Goal: Contribute content: Contribute content

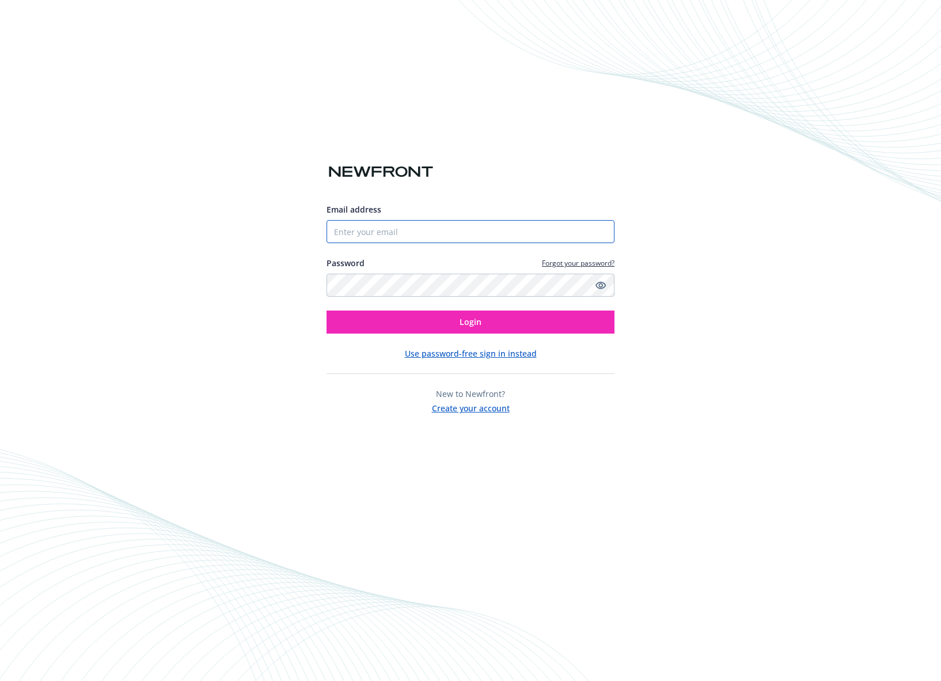
click at [394, 228] on input "Email address" at bounding box center [470, 231] width 288 height 23
type input "[EMAIL_ADDRESS][DOMAIN_NAME]"
click at [326, 310] on button "Login" at bounding box center [470, 321] width 288 height 23
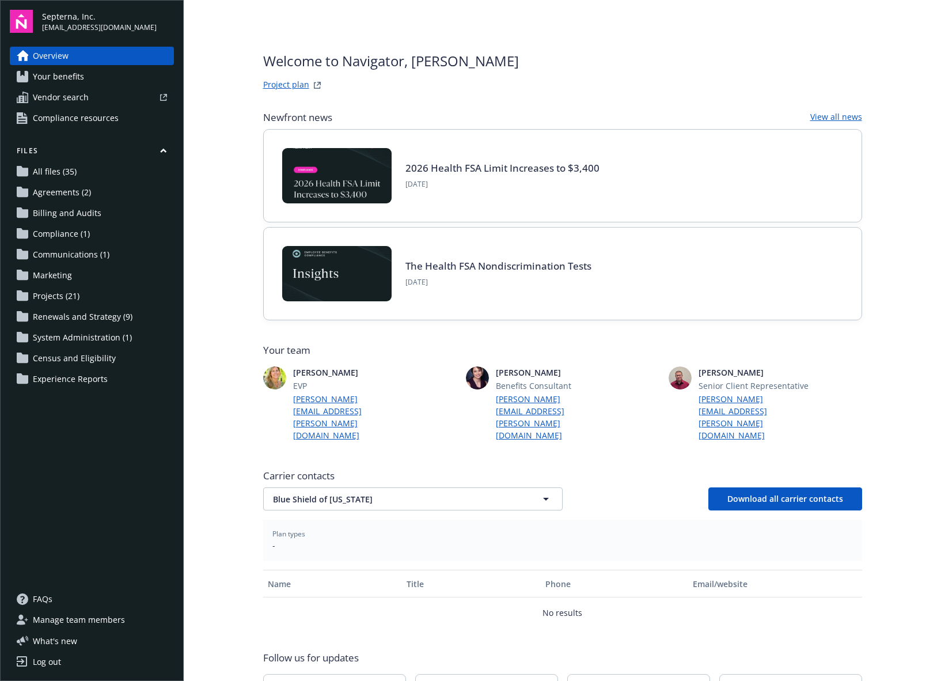
click at [53, 298] on span "Projects (21)" at bounding box center [56, 296] width 47 height 18
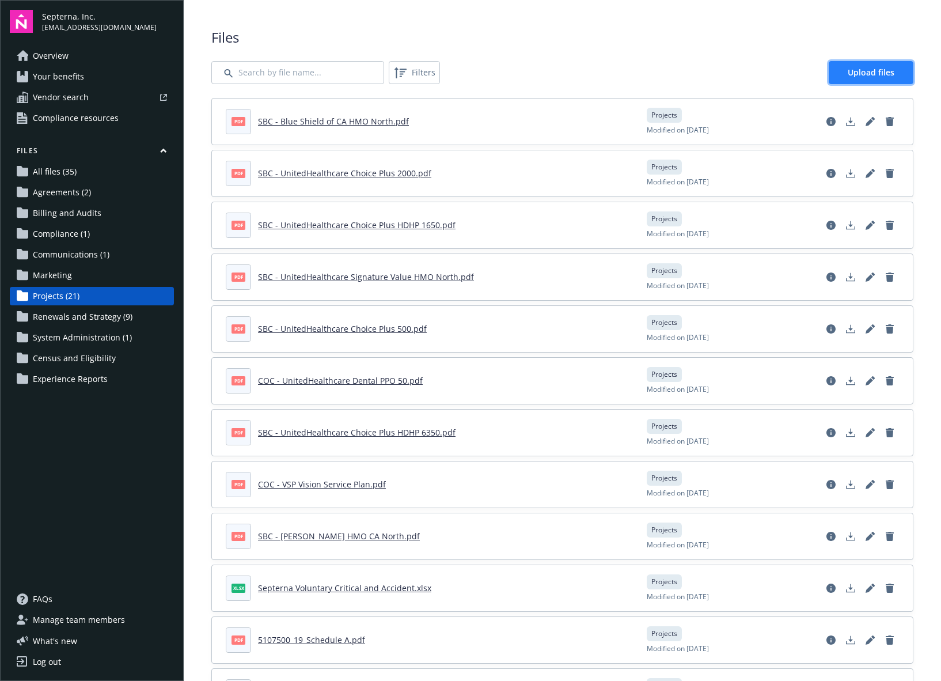
click at [848, 69] on span "Upload files" at bounding box center [871, 72] width 47 height 11
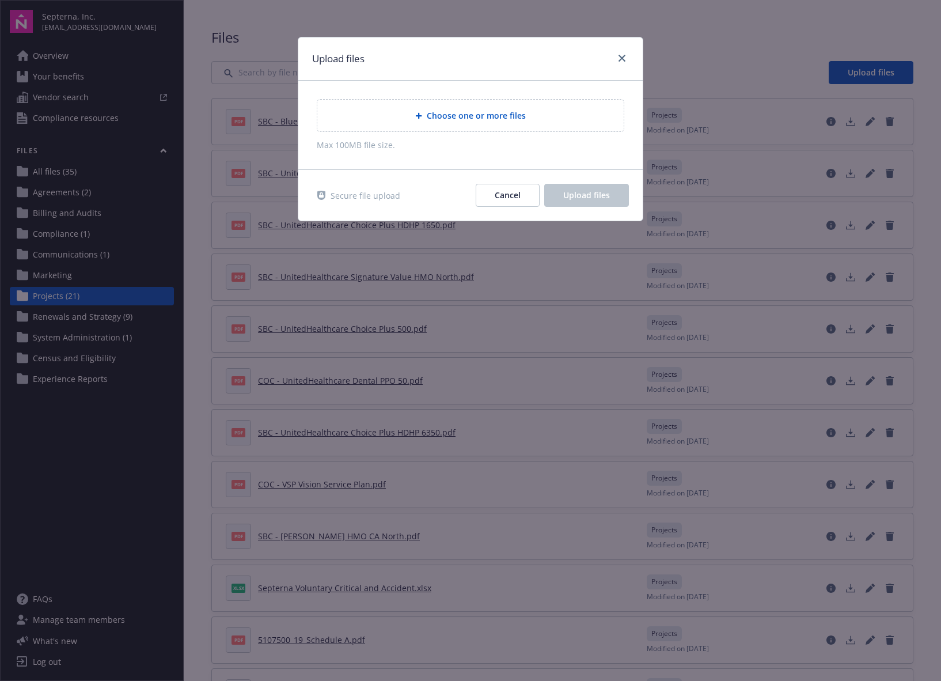
click at [450, 121] on span "Choose one or more files" at bounding box center [476, 115] width 99 height 12
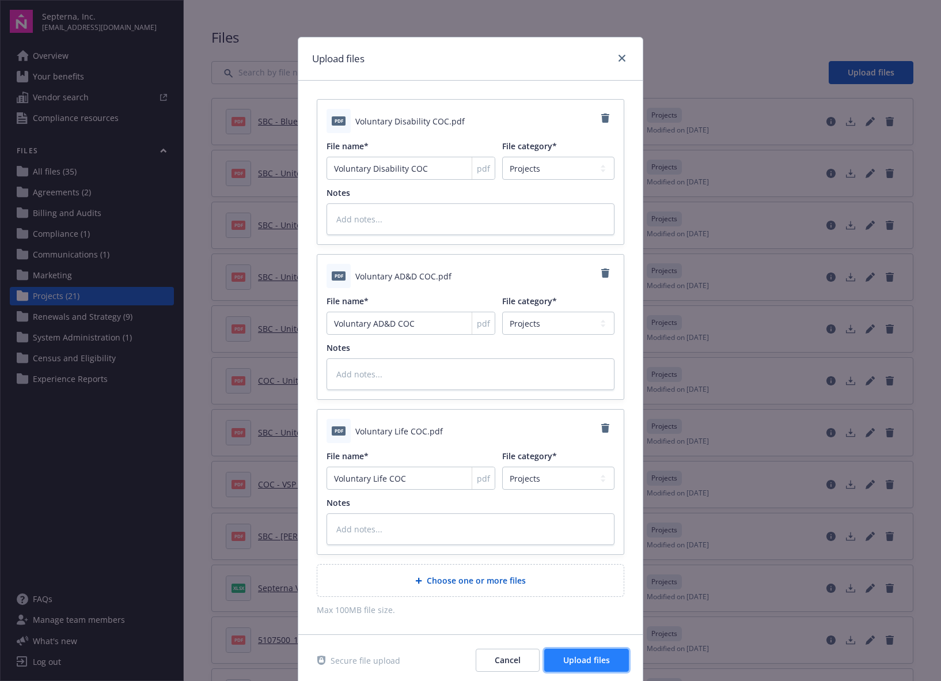
click at [569, 662] on span "Upload files" at bounding box center [586, 659] width 47 height 11
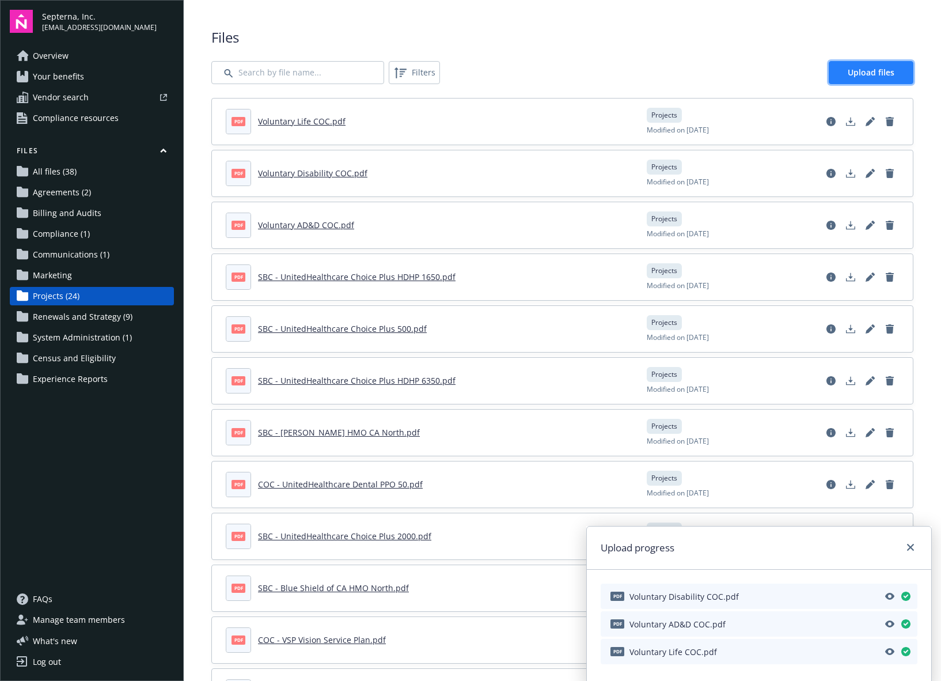
click at [851, 67] on span "Upload files" at bounding box center [871, 72] width 47 height 11
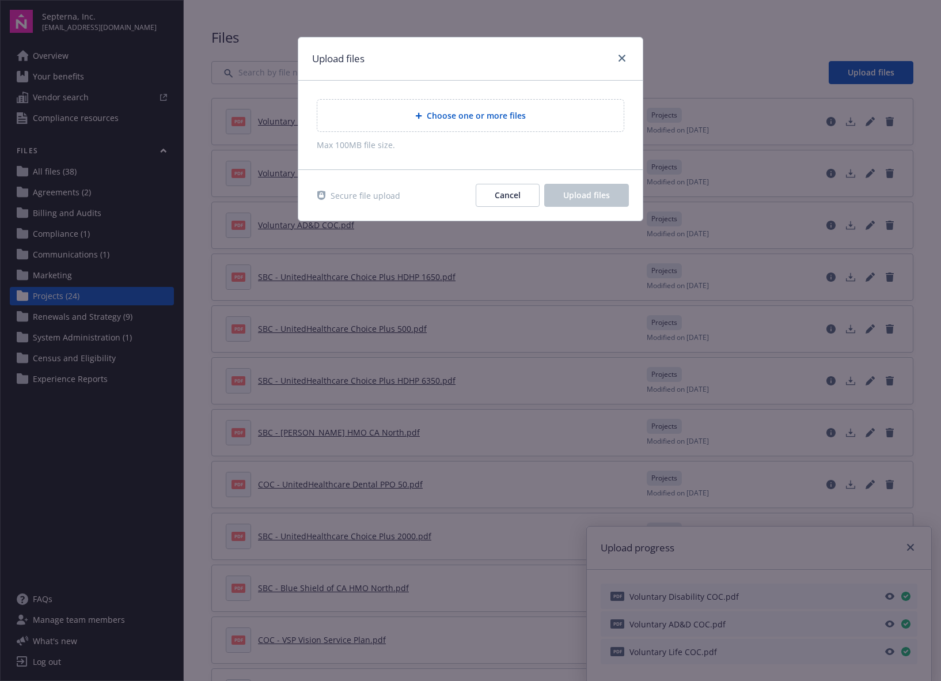
click at [422, 115] on icon at bounding box center [419, 116] width 6 height 6
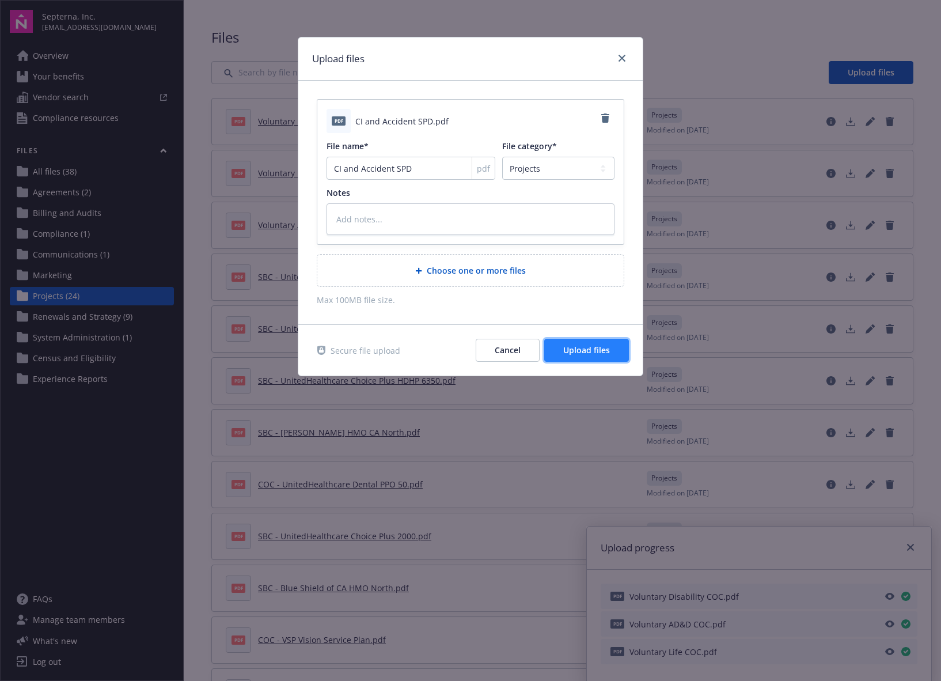
click at [576, 354] on span "Upload files" at bounding box center [586, 349] width 47 height 11
type textarea "x"
